Goal: Task Accomplishment & Management: Manage account settings

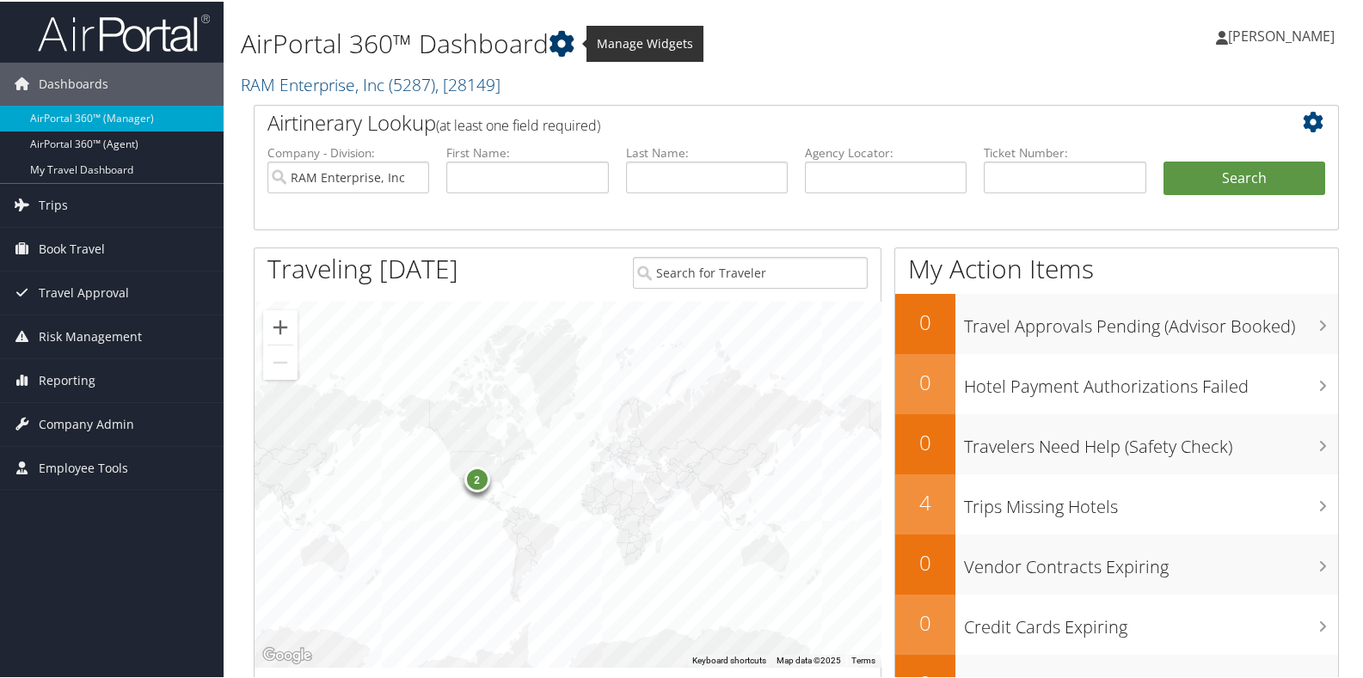
click at [572, 51] on icon at bounding box center [561, 42] width 26 height 26
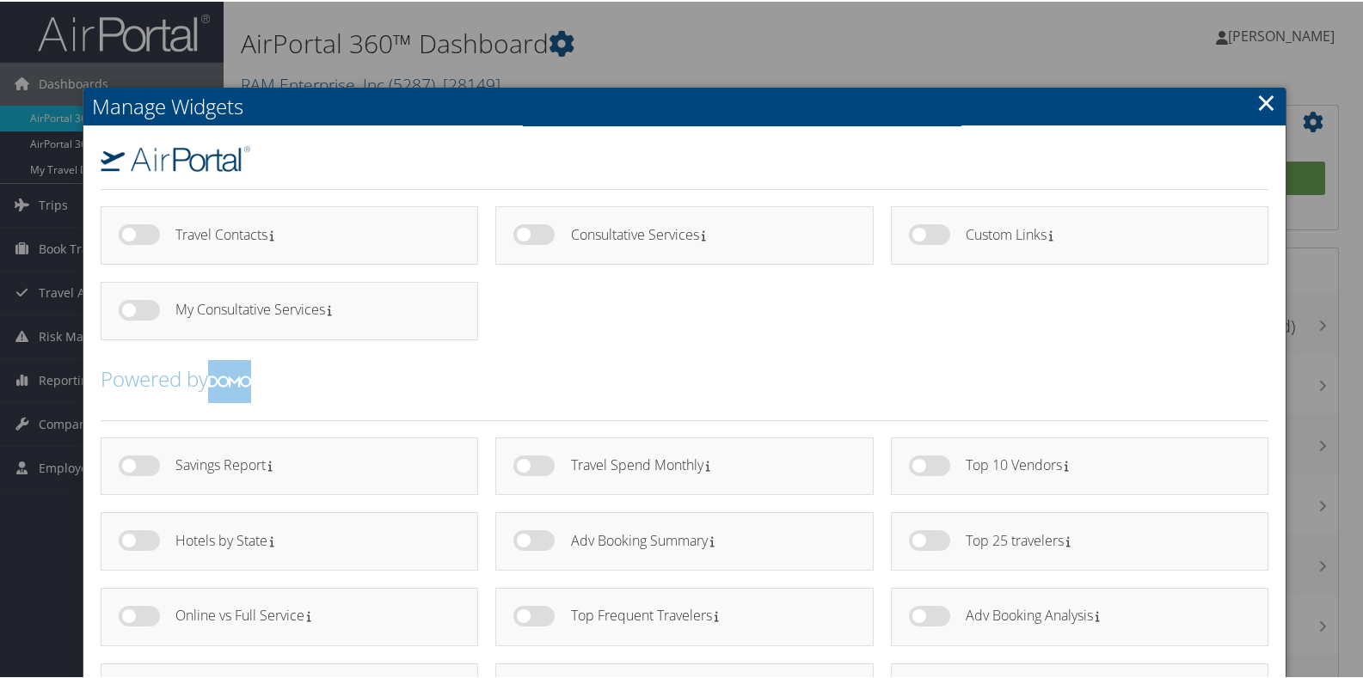
click at [567, 60] on div at bounding box center [684, 339] width 1369 height 678
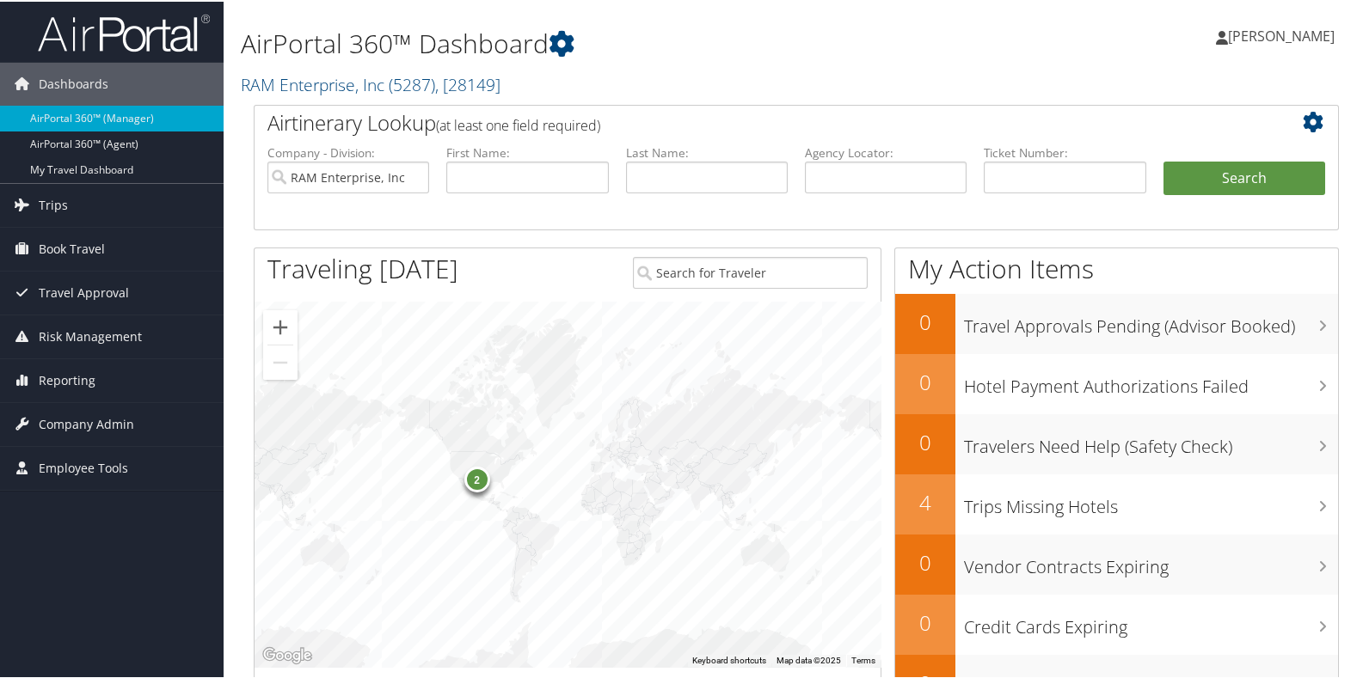
click at [535, 79] on h2 "RAM Enterprise, Inc ( 5287 ) , [ 28149 ]" at bounding box center [611, 81] width 740 height 29
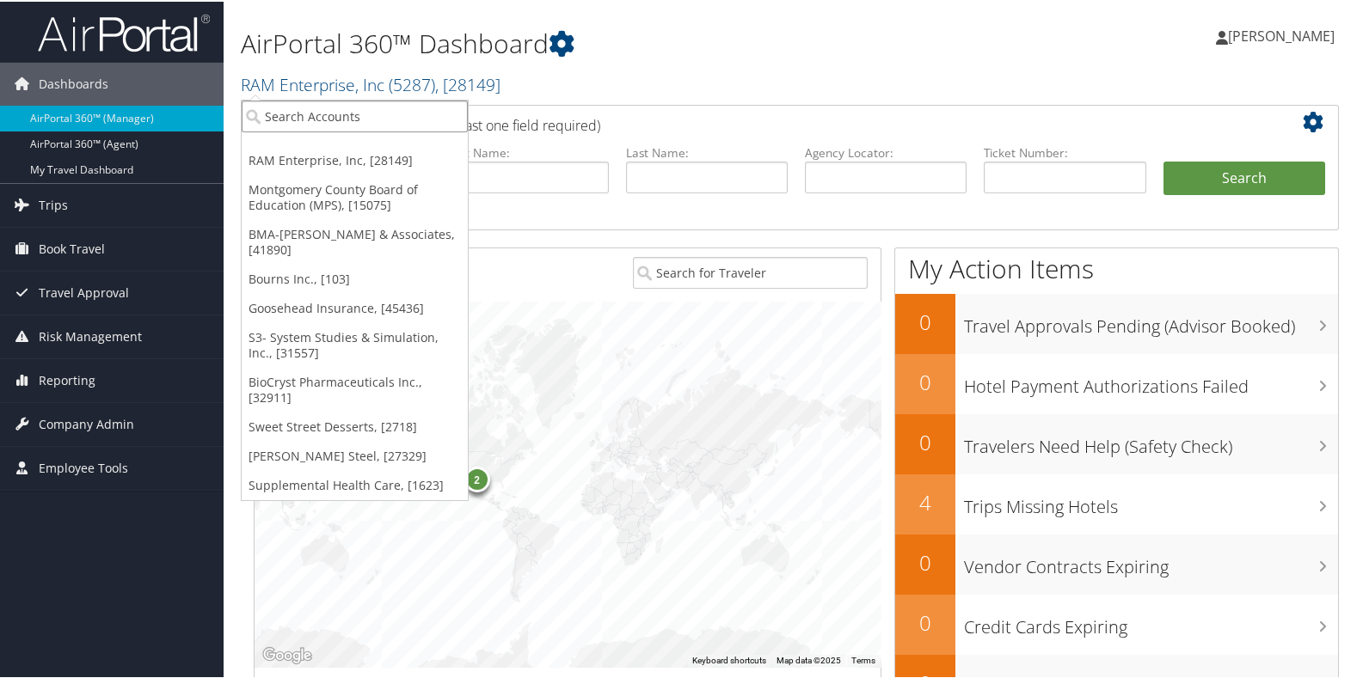
click at [323, 118] on input "search" at bounding box center [355, 115] width 226 height 32
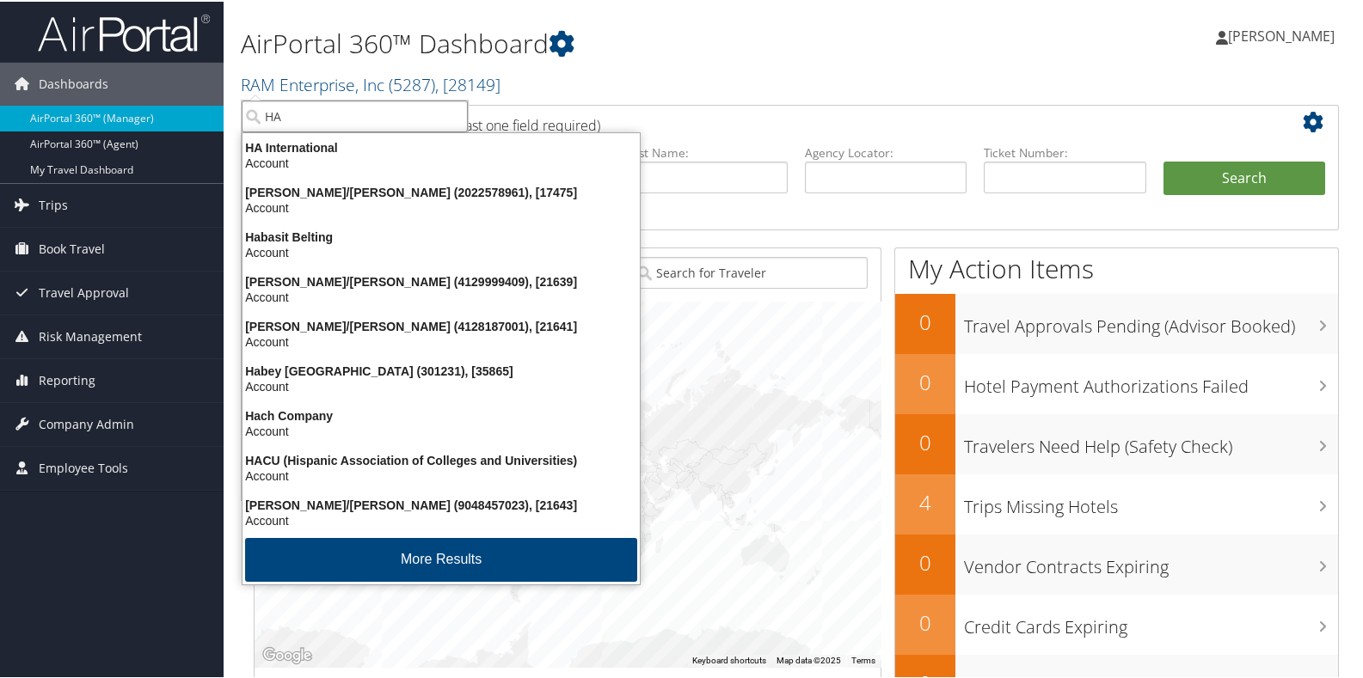
type input "HAG"
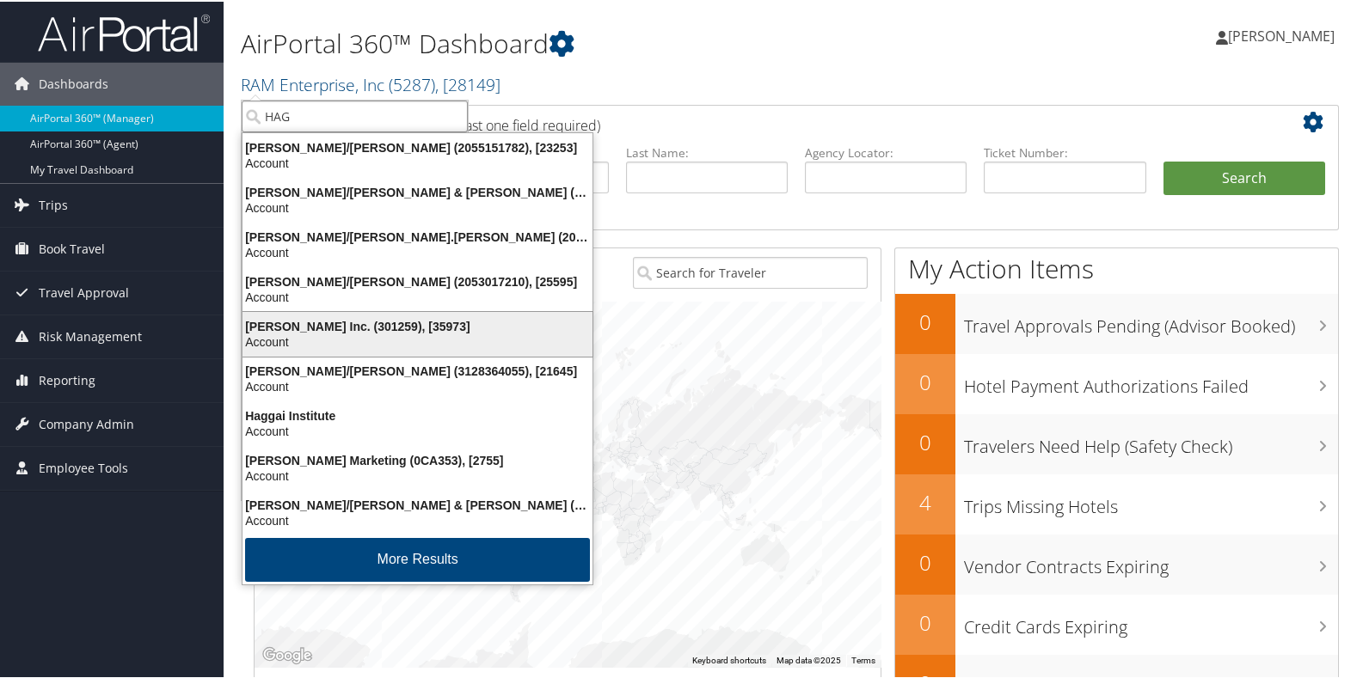
click at [301, 337] on div "Account" at bounding box center [417, 340] width 371 height 15
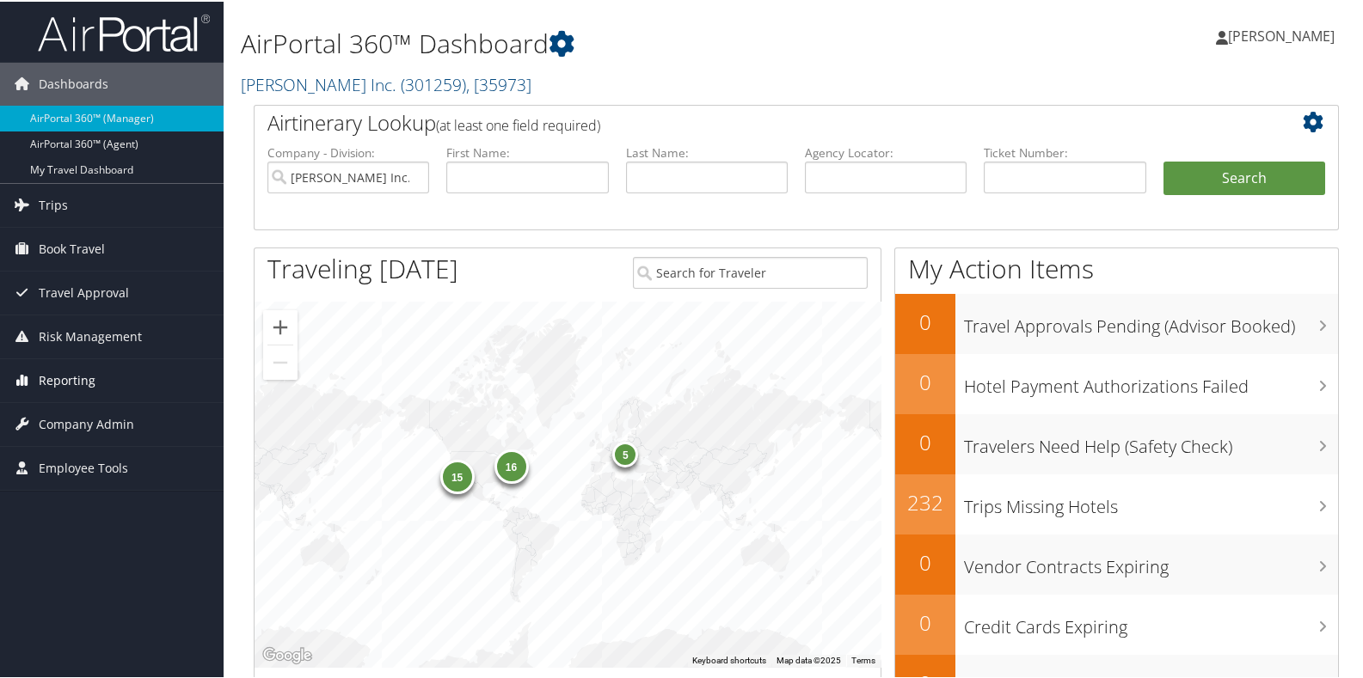
click at [70, 379] on span "Reporting" at bounding box center [67, 379] width 57 height 43
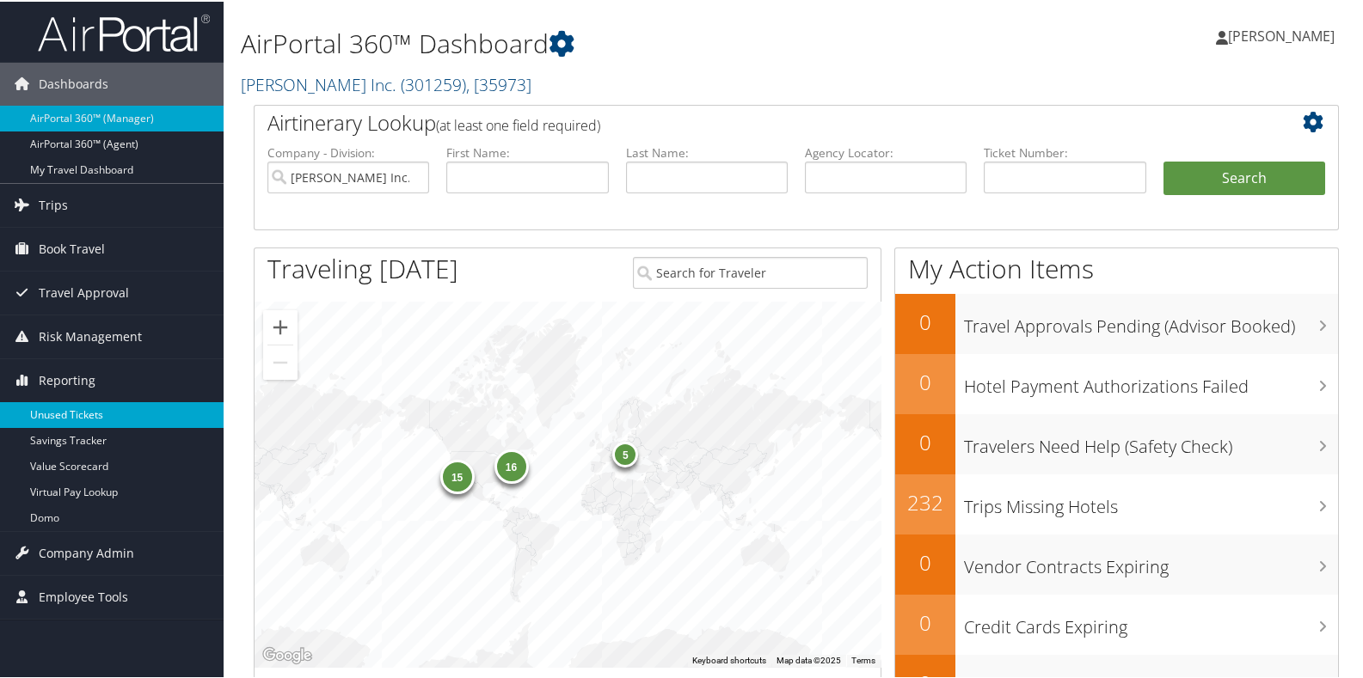
click at [71, 414] on link "Unused Tickets" at bounding box center [112, 414] width 224 height 26
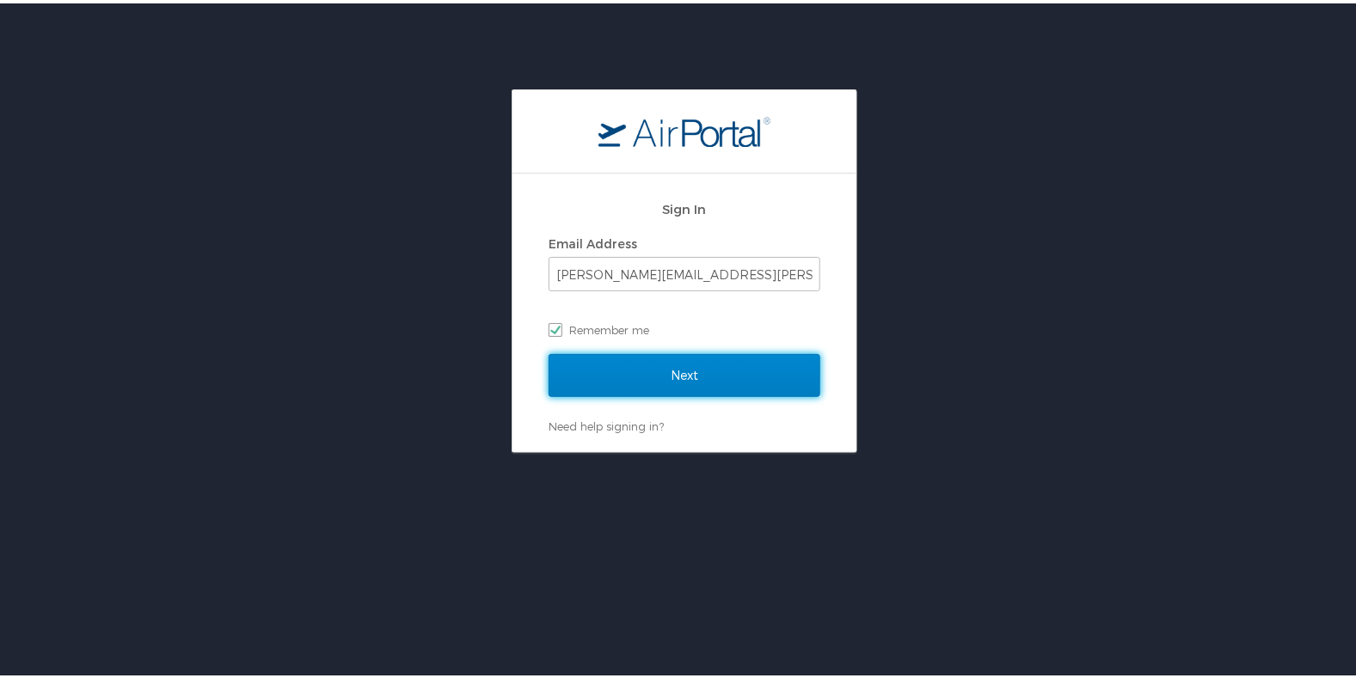
click at [679, 375] on input "Next" at bounding box center [684, 372] width 272 height 43
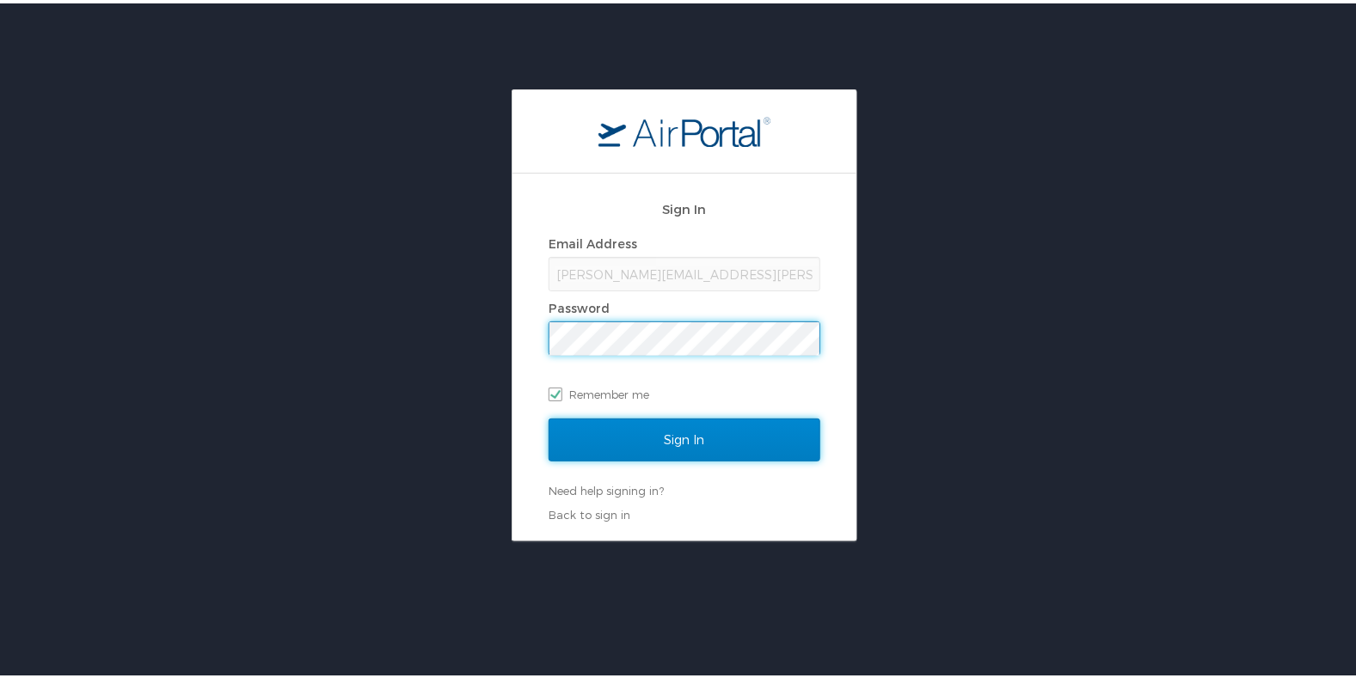
click at [640, 438] on input "Sign In" at bounding box center [684, 436] width 272 height 43
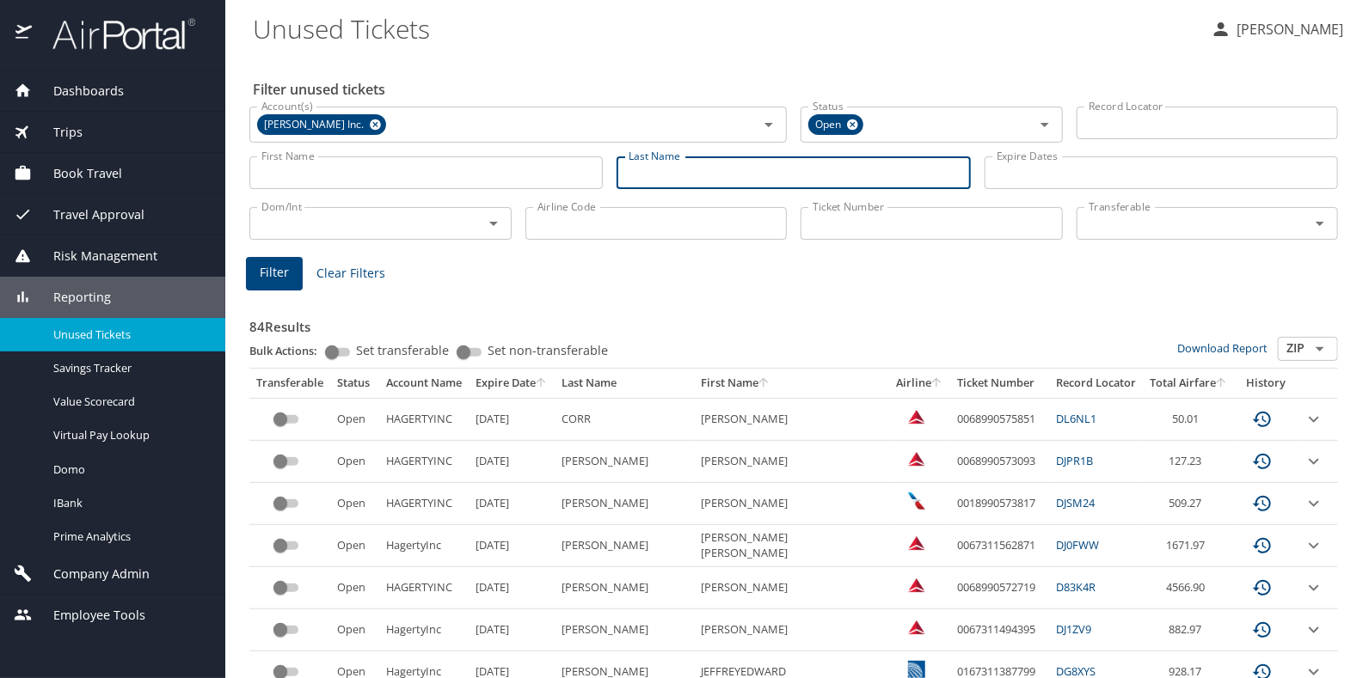
click at [675, 177] on input "Last Name" at bounding box center [792, 172] width 353 height 33
type input "VACCA"
click at [271, 267] on span "Filter" at bounding box center [274, 272] width 29 height 21
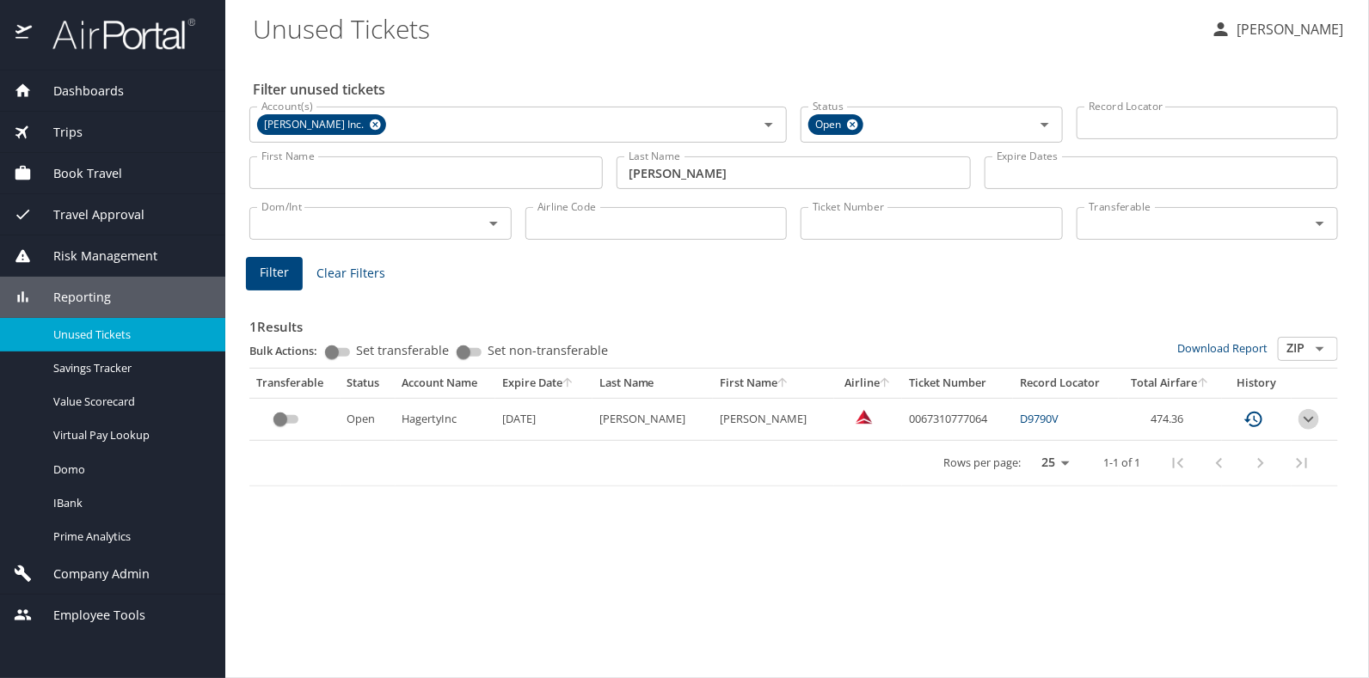
click at [1307, 418] on icon "expand row" at bounding box center [1308, 419] width 21 height 21
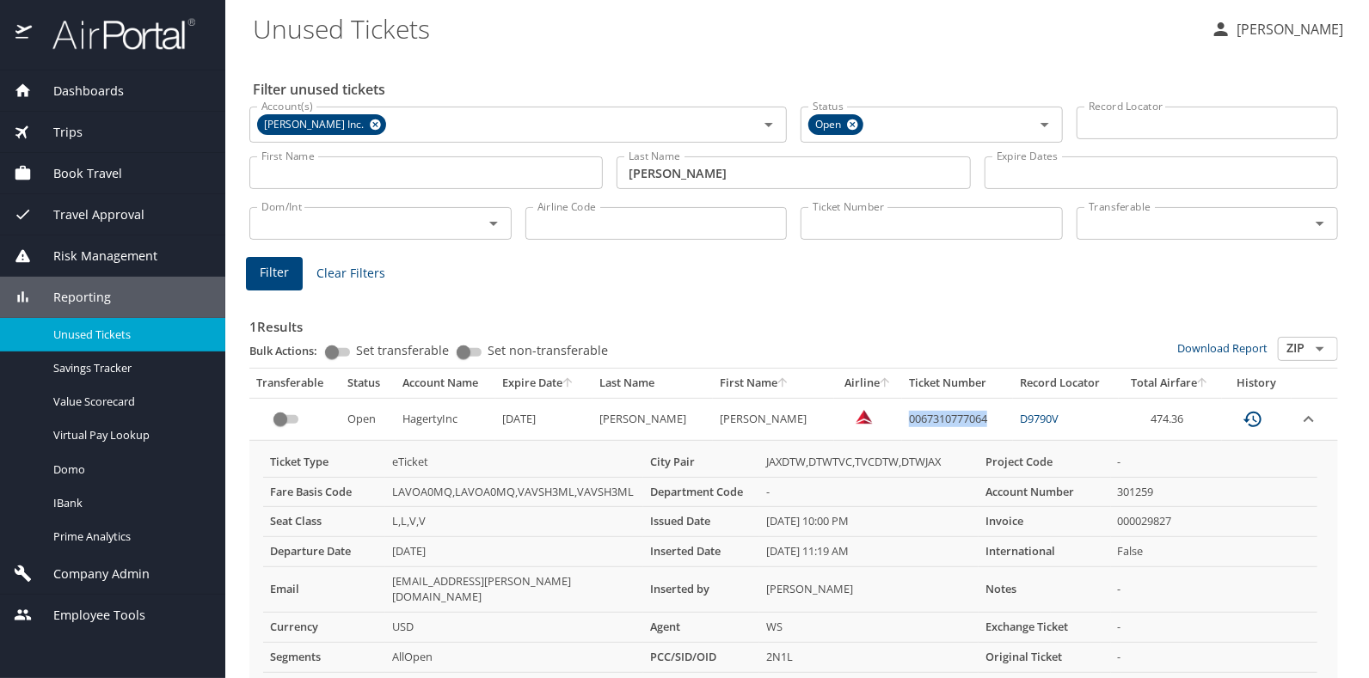
drag, startPoint x: 873, startPoint y: 419, endPoint x: 968, endPoint y: 425, distance: 95.6
click at [968, 425] on td "0067310777064" at bounding box center [957, 419] width 111 height 42
drag, startPoint x: 968, startPoint y: 425, endPoint x: 946, endPoint y: 420, distance: 22.9
copy td "0067310777064"
